Goal: Check status: Check status

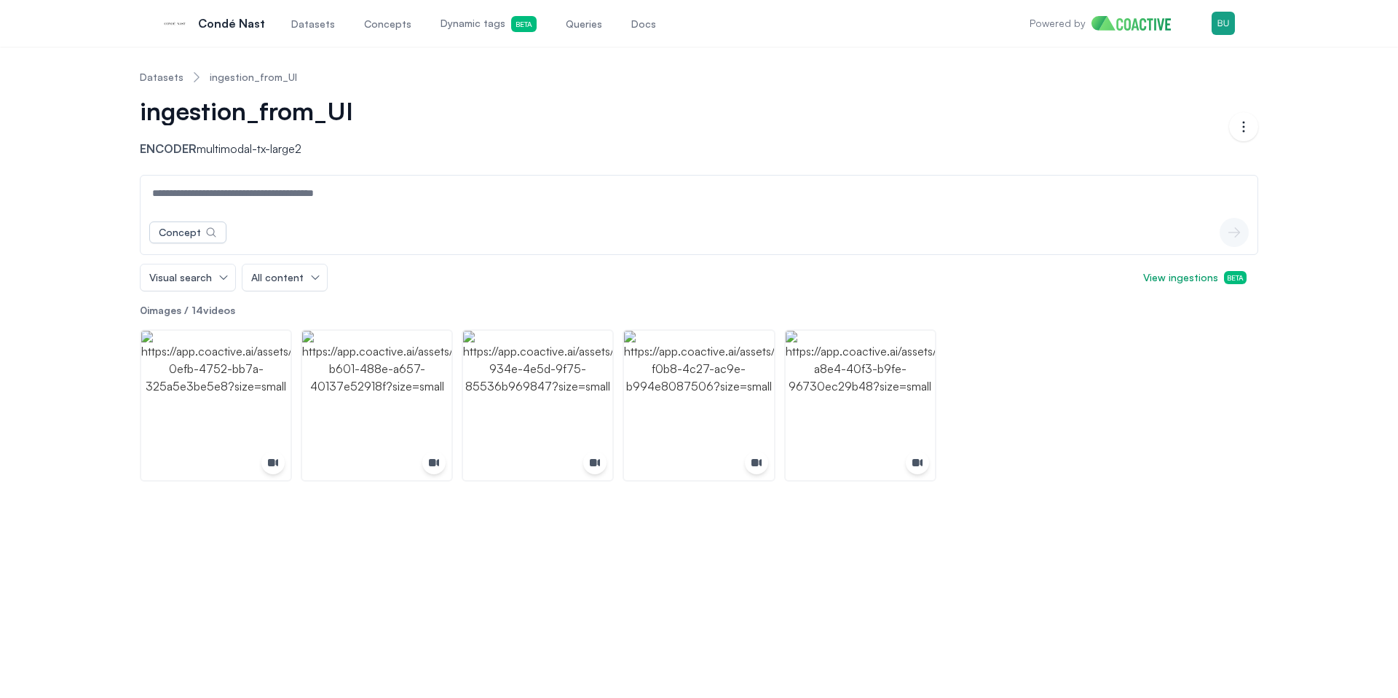
click at [814, 169] on header "Datasets ingestion_from_UI ingestion_from_UI Encoder multimodal-tx-large2 Open …" at bounding box center [699, 116] width 1118 height 116
click at [1203, 281] on span "View ingestions Beta" at bounding box center [1194, 277] width 103 height 15
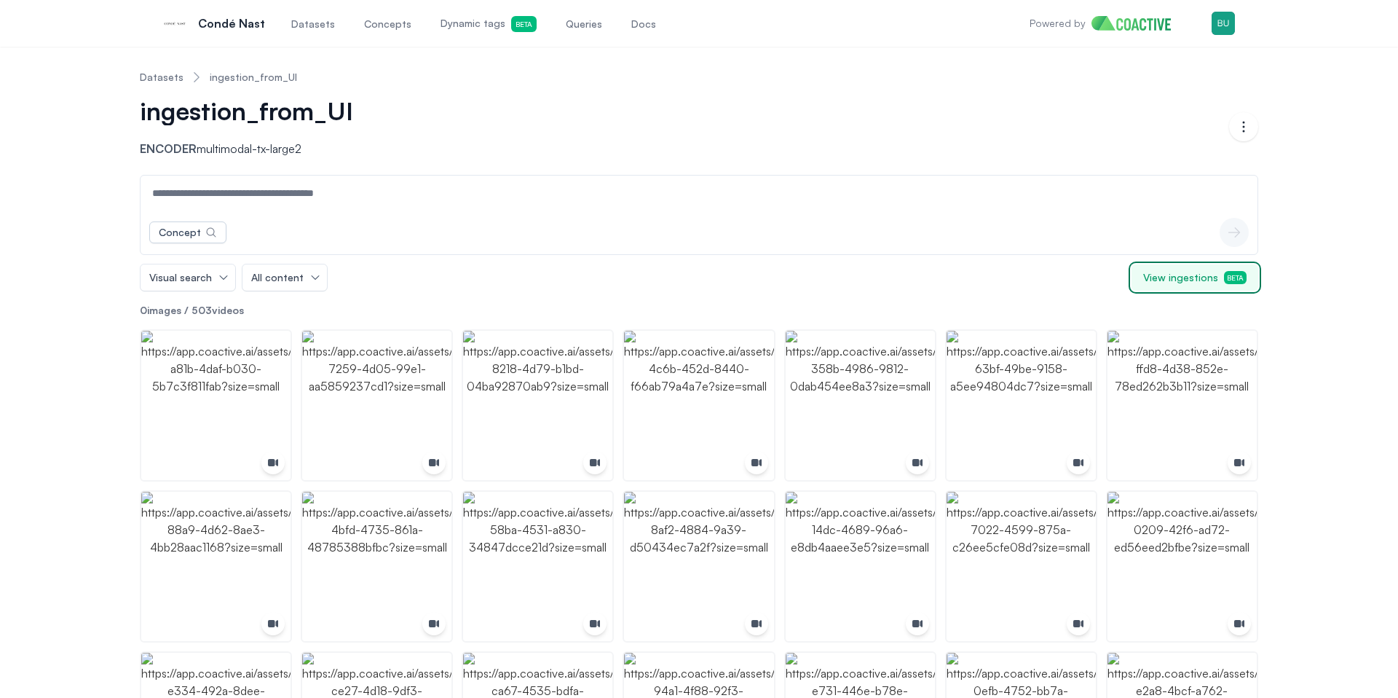
click at [1189, 280] on span "View ingestions Beta" at bounding box center [1194, 277] width 103 height 15
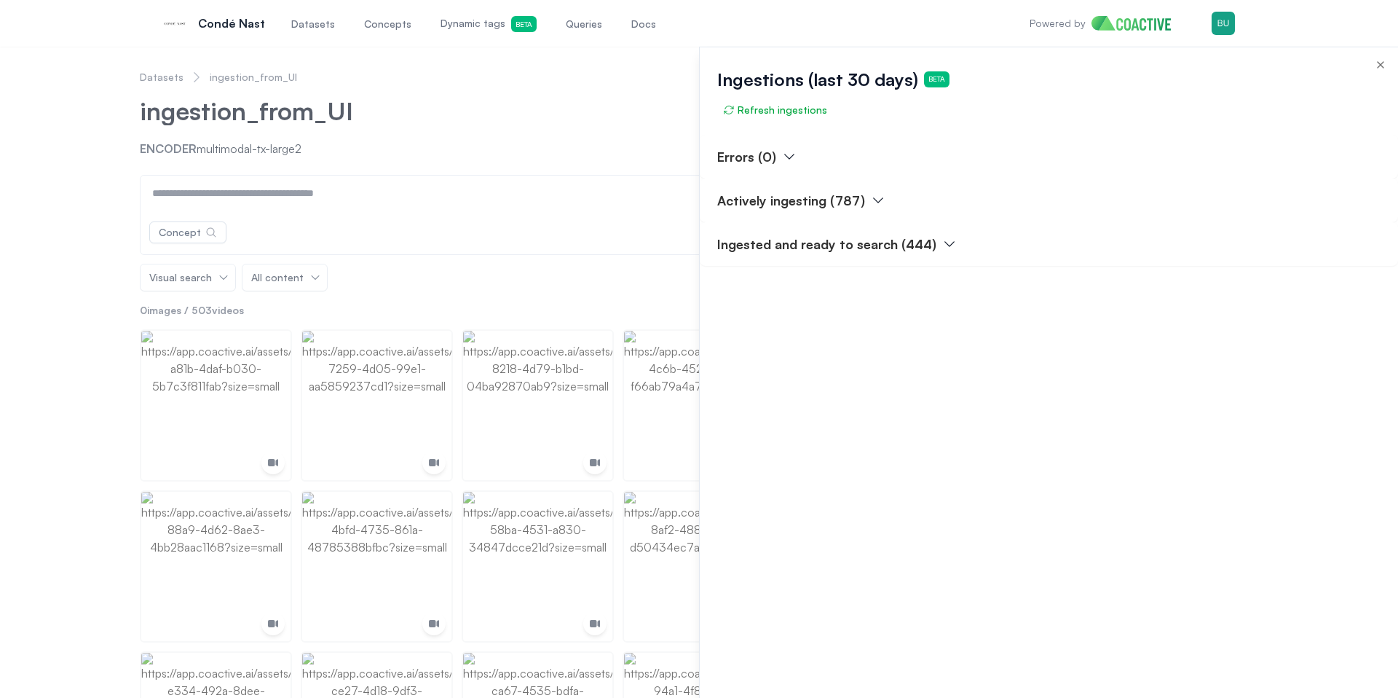
click at [861, 199] on button "Actively ingesting (787)" at bounding box center [801, 200] width 168 height 20
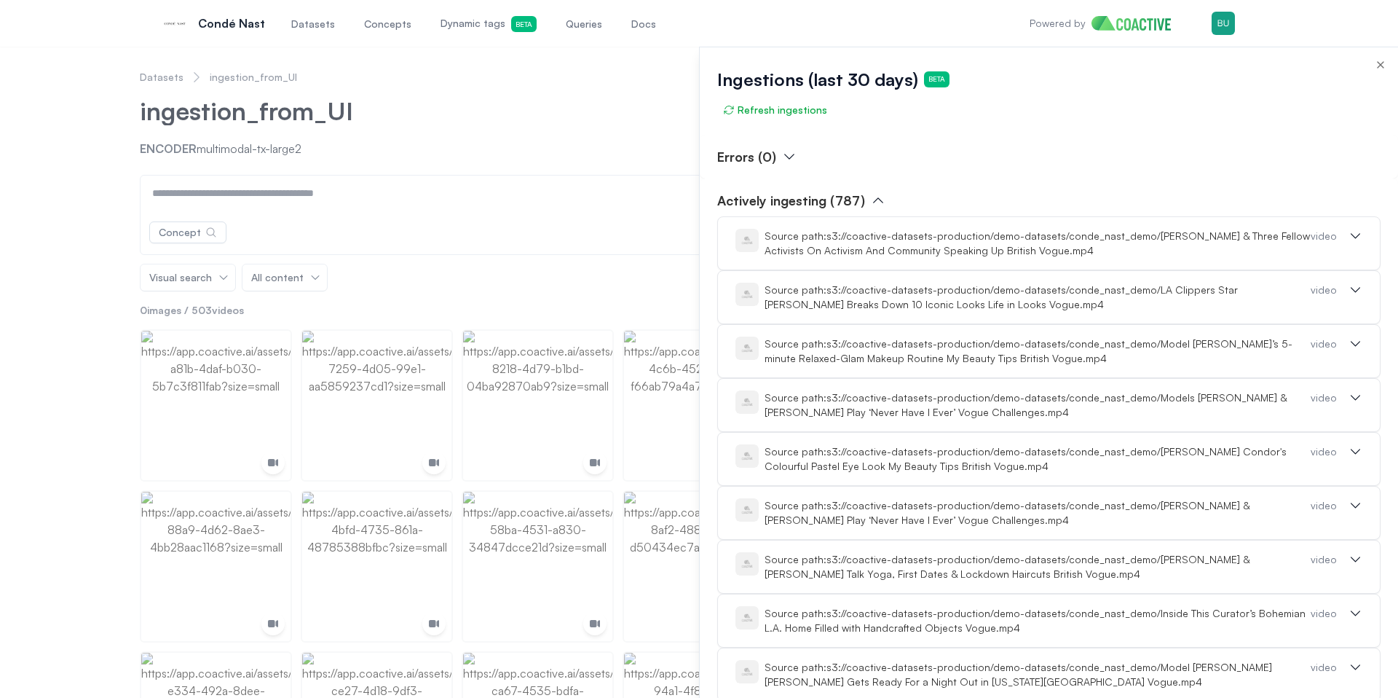
click at [871, 198] on icon "button" at bounding box center [878, 200] width 15 height 15
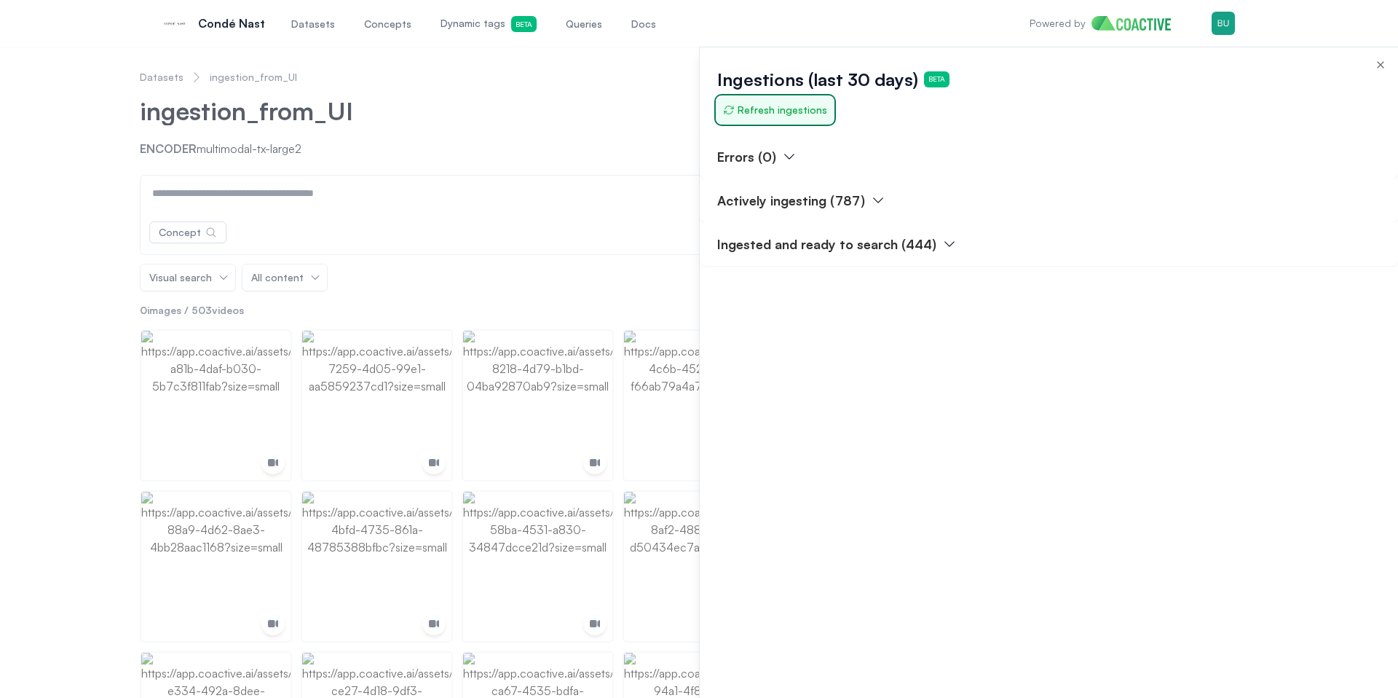
click at [764, 106] on span "Refresh ingestions" at bounding box center [775, 110] width 104 height 15
click at [416, 164] on div at bounding box center [699, 372] width 1398 height 651
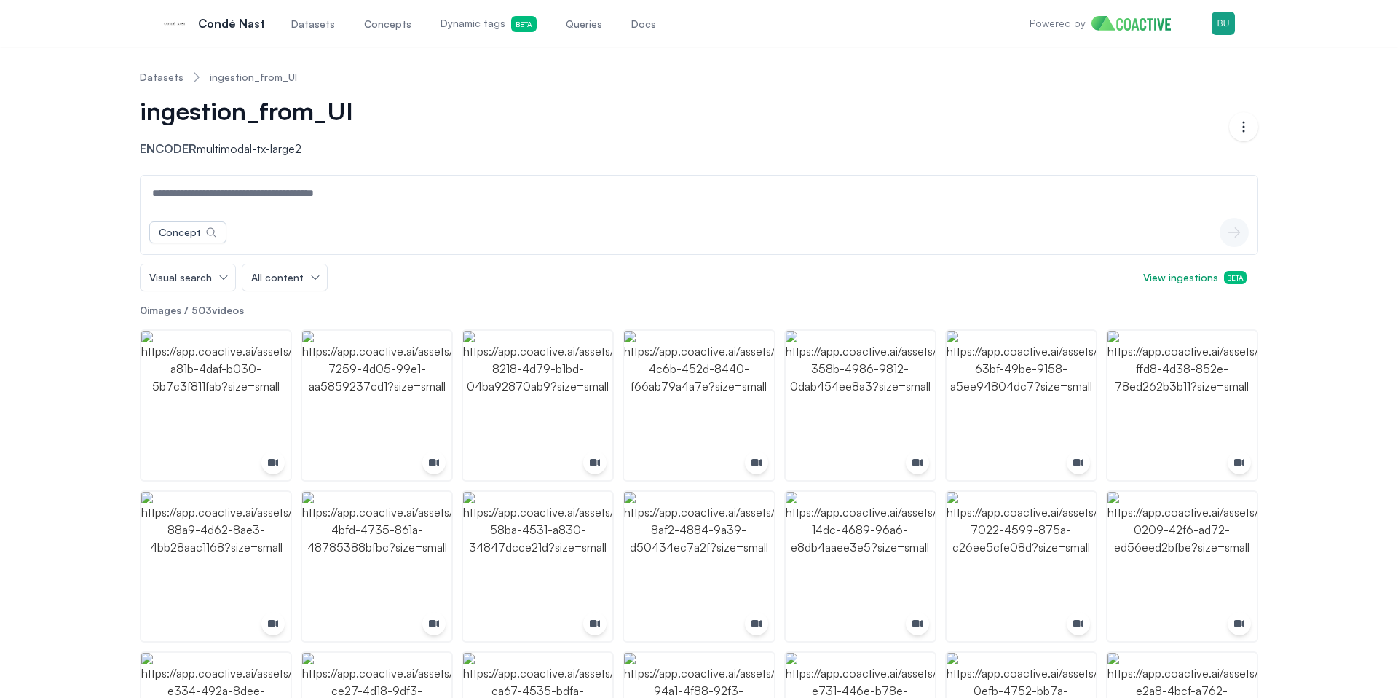
click at [219, 79] on link "ingestion_from_UI" at bounding box center [253, 77] width 87 height 15
click at [687, 90] on nav "Datasets ingestion_from_UI" at bounding box center [699, 77] width 1118 height 38
